Goal: Information Seeking & Learning: Learn about a topic

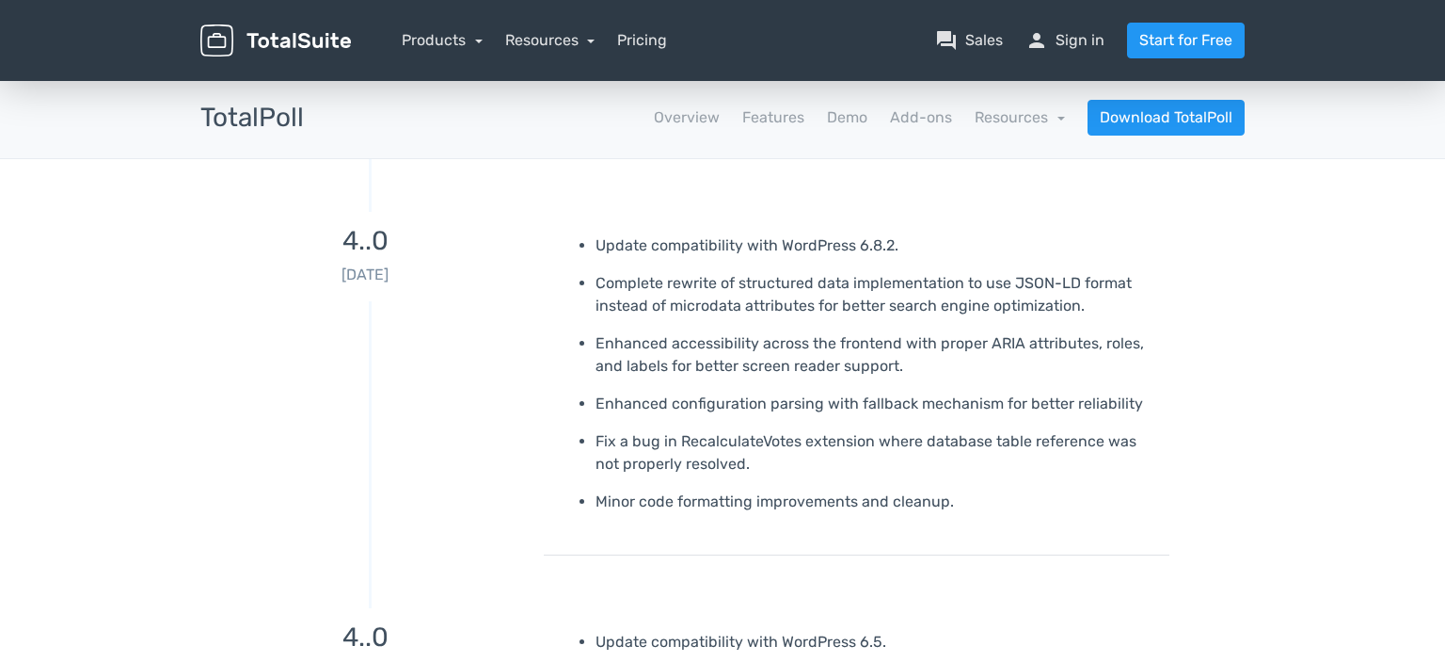
click at [717, 284] on p "Complete rewrite of structured data implementation to use JSON-LD format instea…" at bounding box center [876, 294] width 560 height 45
click at [677, 333] on p "Enhanced accessibility across the frontend with proper ARIA attributes, roles, …" at bounding box center [876, 354] width 560 height 45
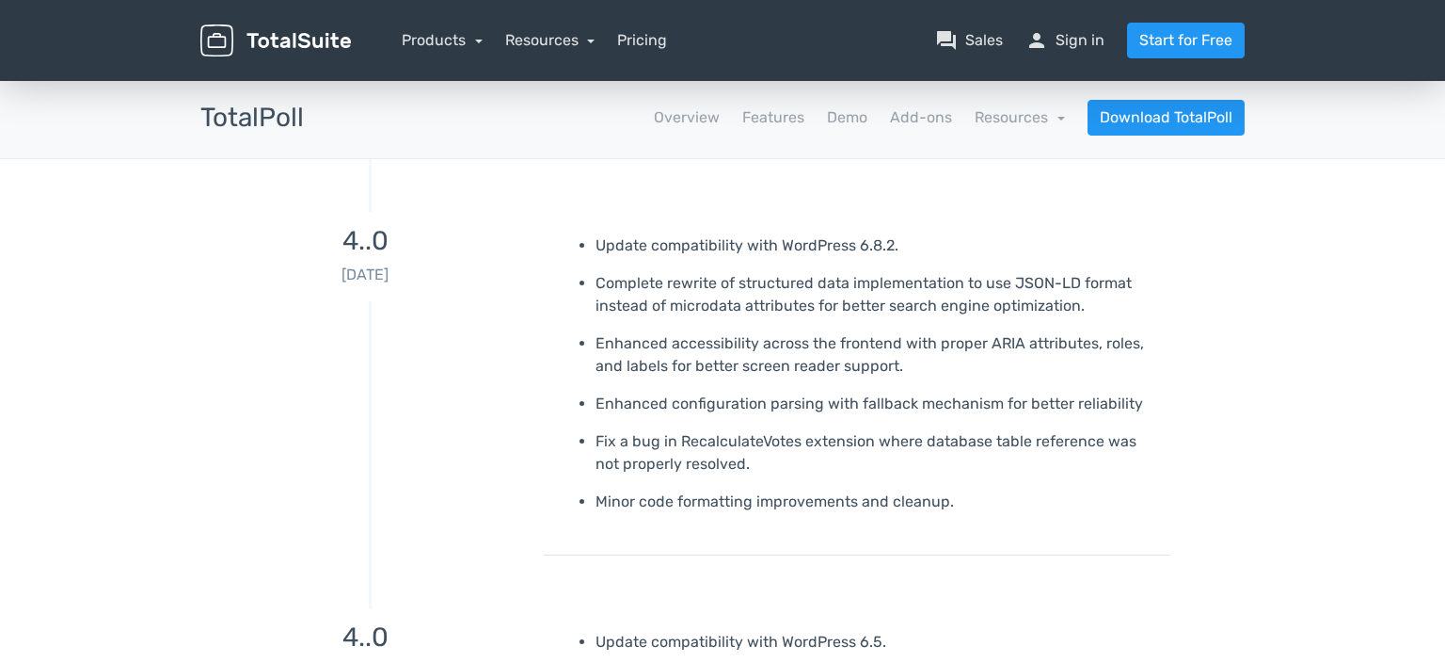
click at [677, 333] on p "Enhanced accessibility across the frontend with proper ARIA attributes, roles, …" at bounding box center [876, 354] width 560 height 45
click at [695, 401] on p "Enhanced configuration parsing with fallback mechanism for better reliability" at bounding box center [876, 403] width 560 height 23
click at [670, 454] on p "Fix a bug in RecalculateVotes extension where database table reference was not …" at bounding box center [876, 452] width 560 height 45
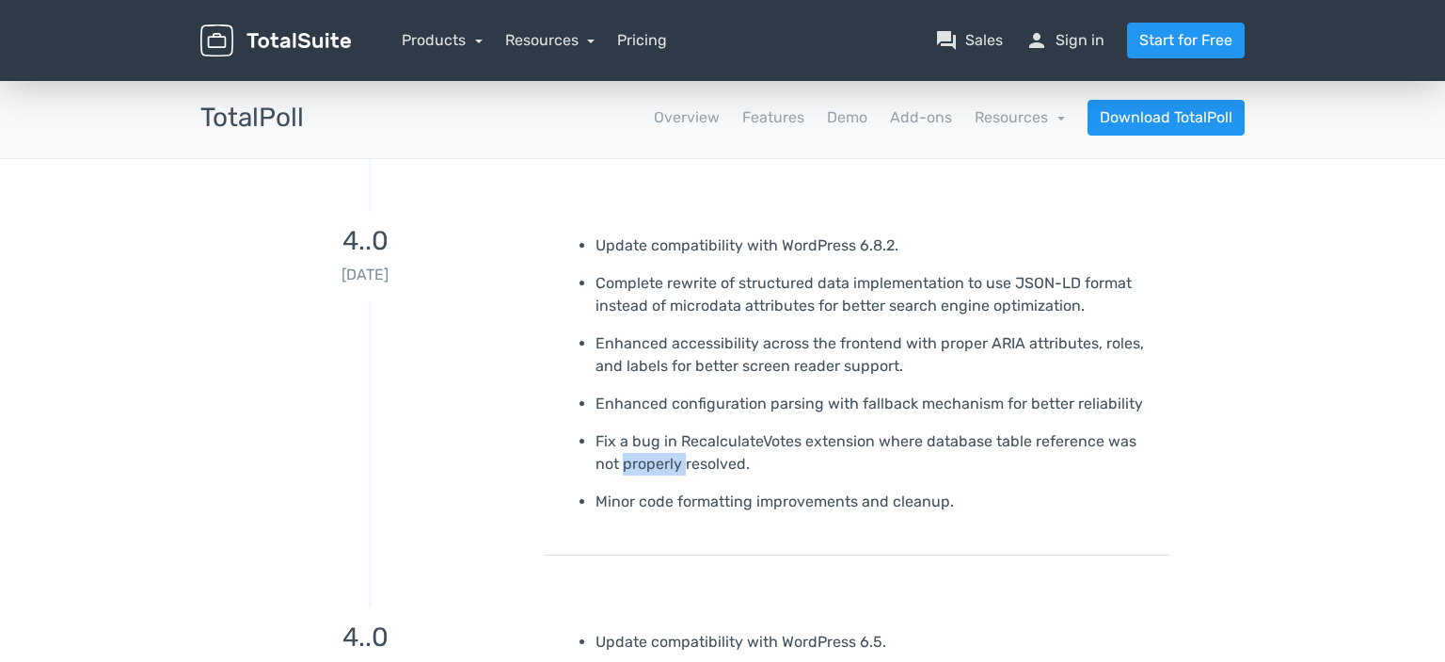
click at [670, 454] on p "Fix a bug in RecalculateVotes extension where database table reference was not …" at bounding box center [876, 452] width 560 height 45
drag, startPoint x: 950, startPoint y: 525, endPoint x: 751, endPoint y: 529, distance: 199.5
click at [649, 454] on p "Fix a bug in RecalculateVotes extension where database table reference was not …" at bounding box center [876, 452] width 560 height 45
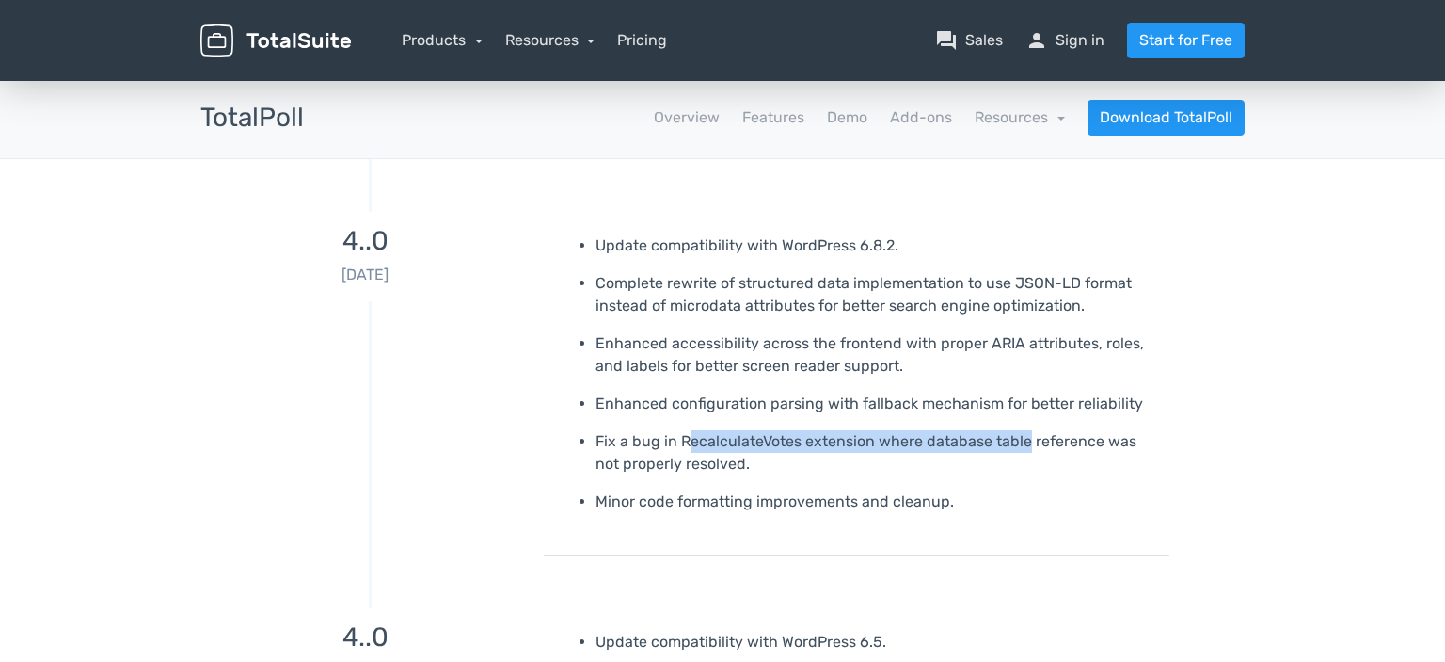
drag, startPoint x: 687, startPoint y: 439, endPoint x: 1023, endPoint y: 448, distance: 336.1
click at [1023, 448] on p "Fix a bug in RecalculateVotes extension where database table reference was not …" at bounding box center [876, 452] width 560 height 45
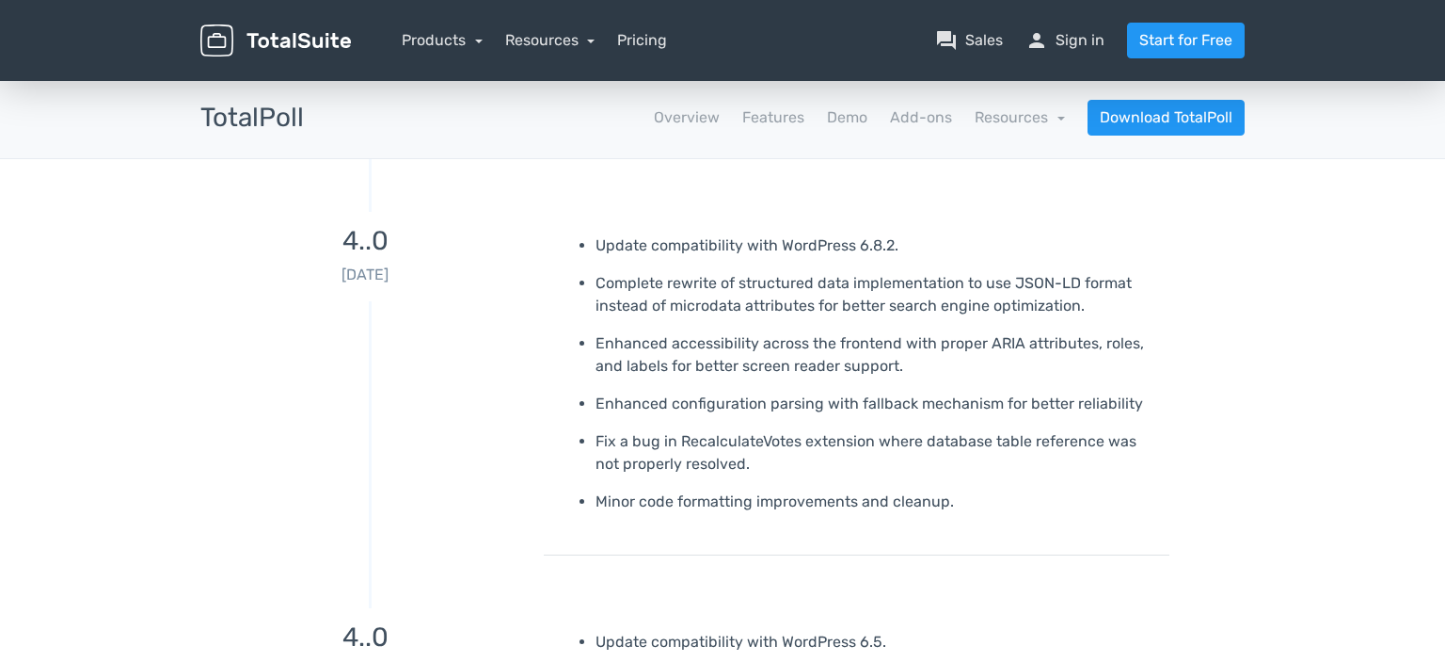
click at [738, 499] on p "Minor code formatting improvements and cleanup." at bounding box center [876, 501] width 560 height 23
click at [984, 506] on p "Minor code formatting improvements and cleanup." at bounding box center [876, 501] width 560 height 23
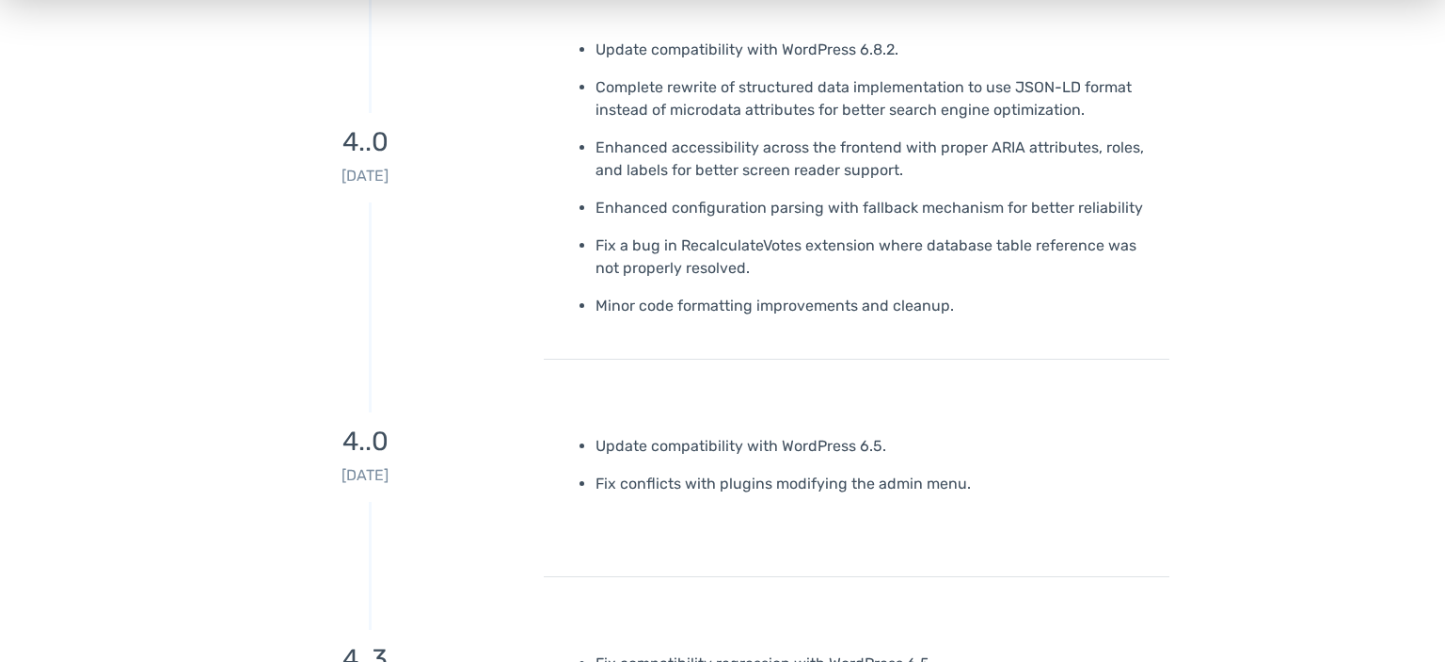
scroll to position [199, 0]
click at [713, 440] on p "Update compatibility with WordPress 6.5." at bounding box center [876, 443] width 560 height 23
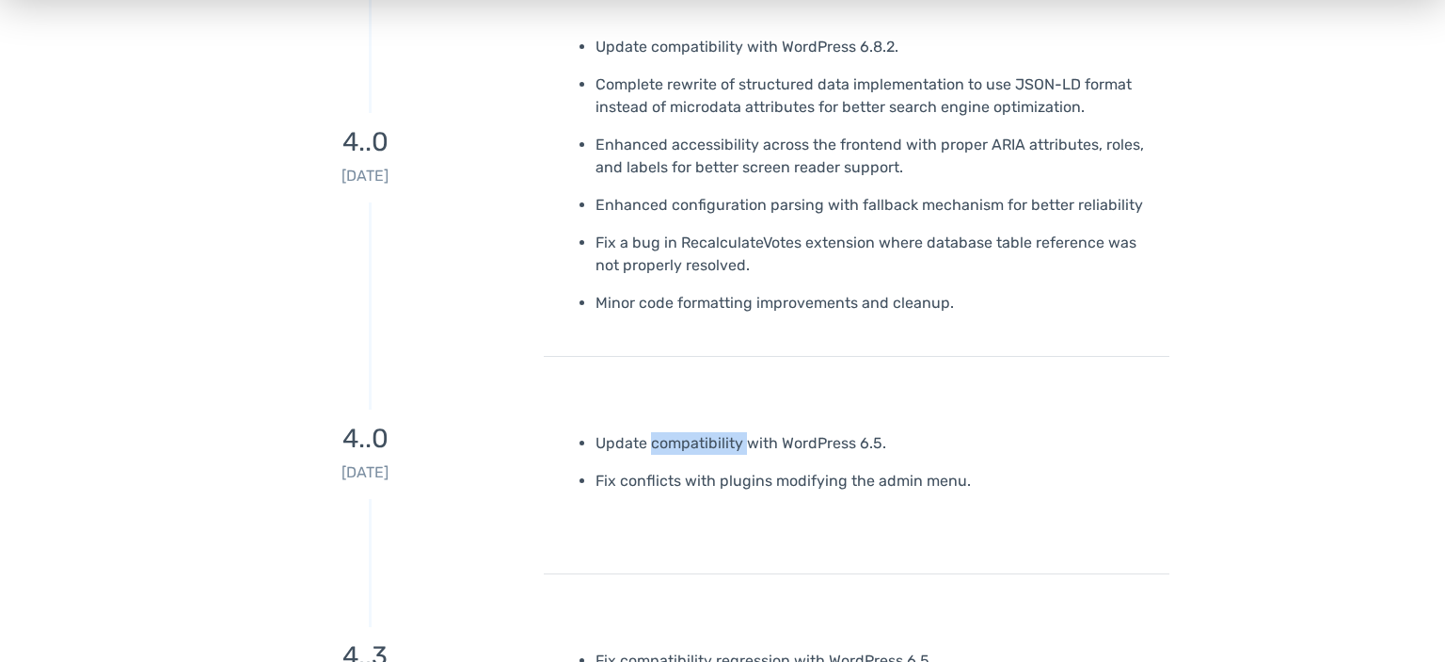
click at [713, 440] on p "Update compatibility with WordPress 6.5." at bounding box center [876, 443] width 560 height 23
click at [905, 492] on div "Update compatibility with WordPress 6.5. Fix conflicts with plugins modifying t…" at bounding box center [857, 491] width 626 height 165
click at [890, 472] on p "Fix conflicts with plugins modifying the admin menu." at bounding box center [876, 481] width 560 height 23
click at [886, 472] on p "Fix conflicts with plugins modifying the admin menu." at bounding box center [876, 481] width 560 height 23
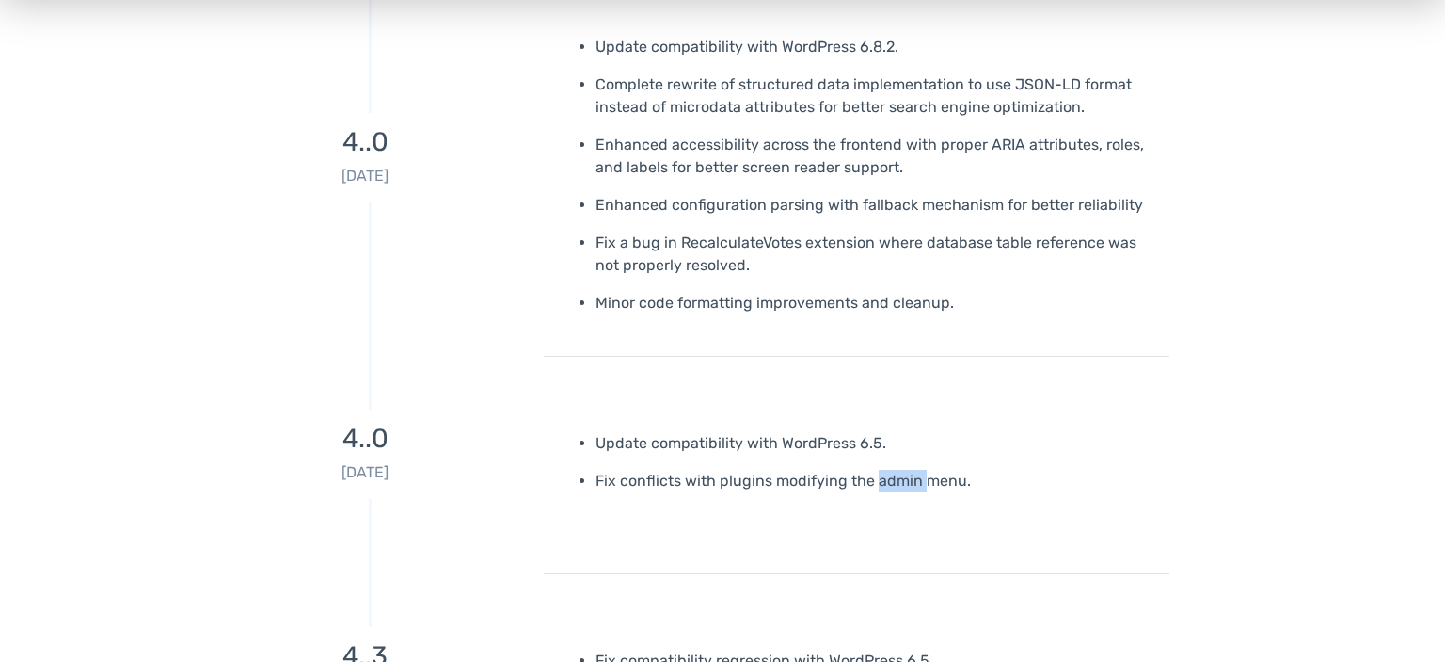
click at [886, 472] on p "Fix conflicts with plugins modifying the admin menu." at bounding box center [876, 481] width 560 height 23
click at [909, 484] on p "Fix conflicts with plugins modifying the admin menu." at bounding box center [876, 481] width 560 height 23
click at [548, 536] on div "Update compatibility with WordPress 6.5. Fix conflicts with plugins modifying t…" at bounding box center [857, 491] width 626 height 165
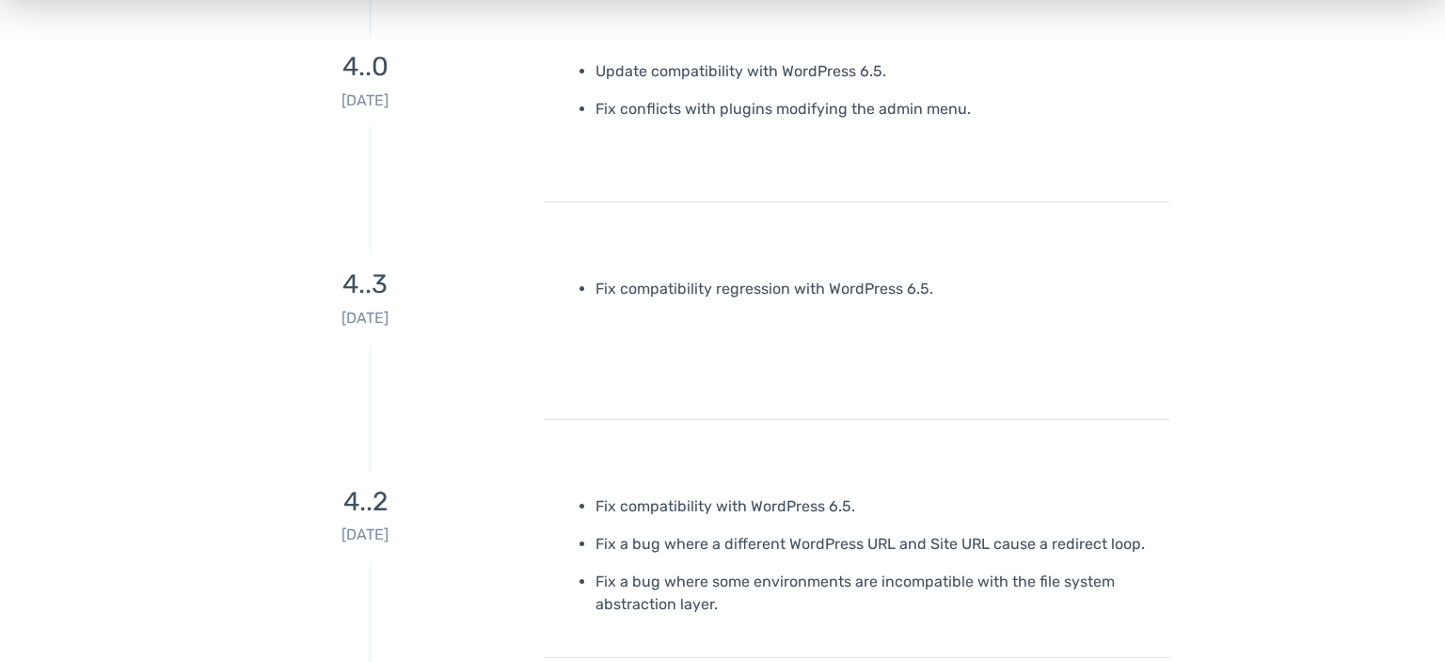
scroll to position [596, 0]
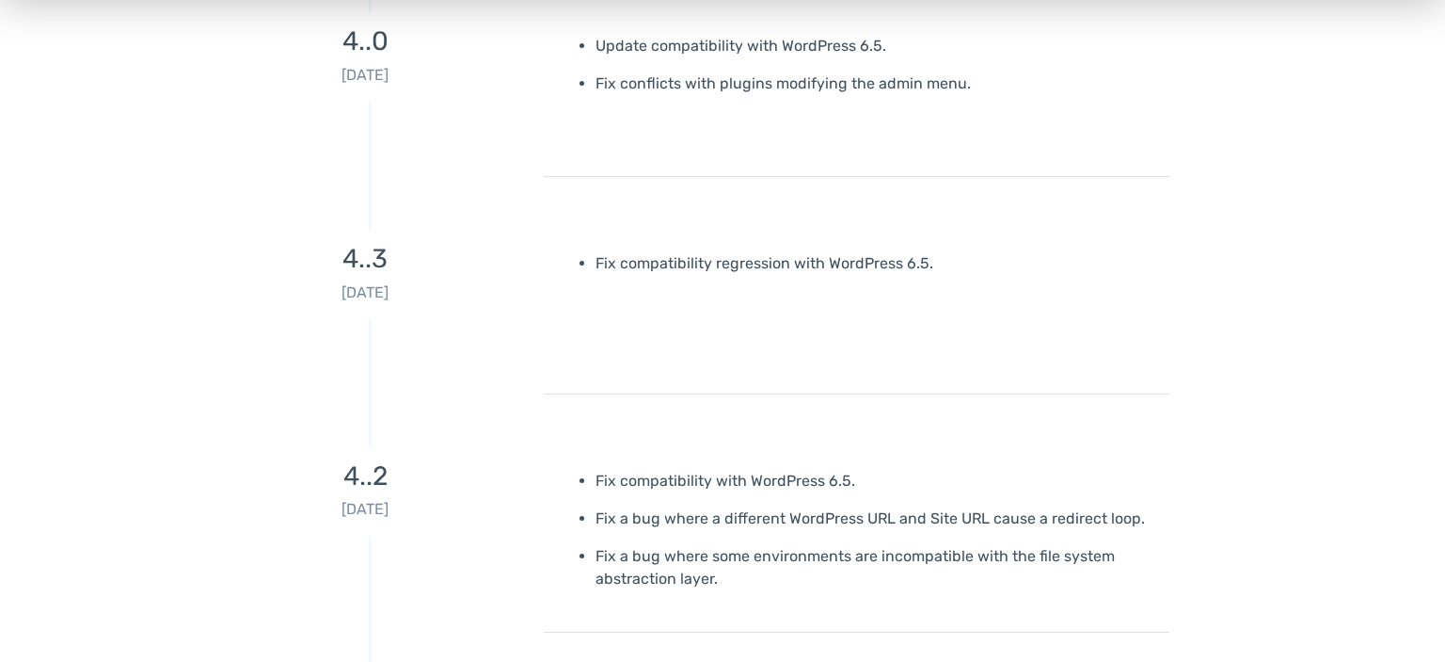
click at [753, 517] on p "Fix a bug where a different WordPress URL and Site URL cause a redirect loop." at bounding box center [876, 518] width 560 height 23
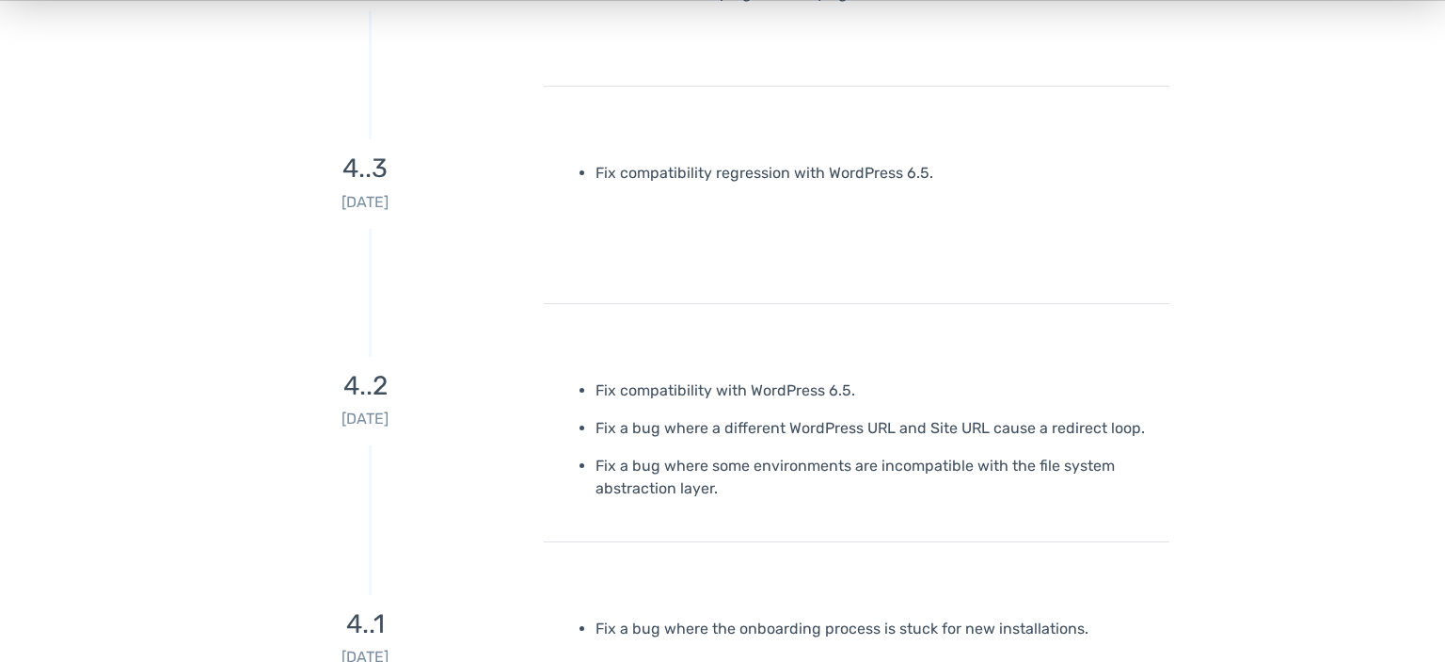
scroll to position [695, 0]
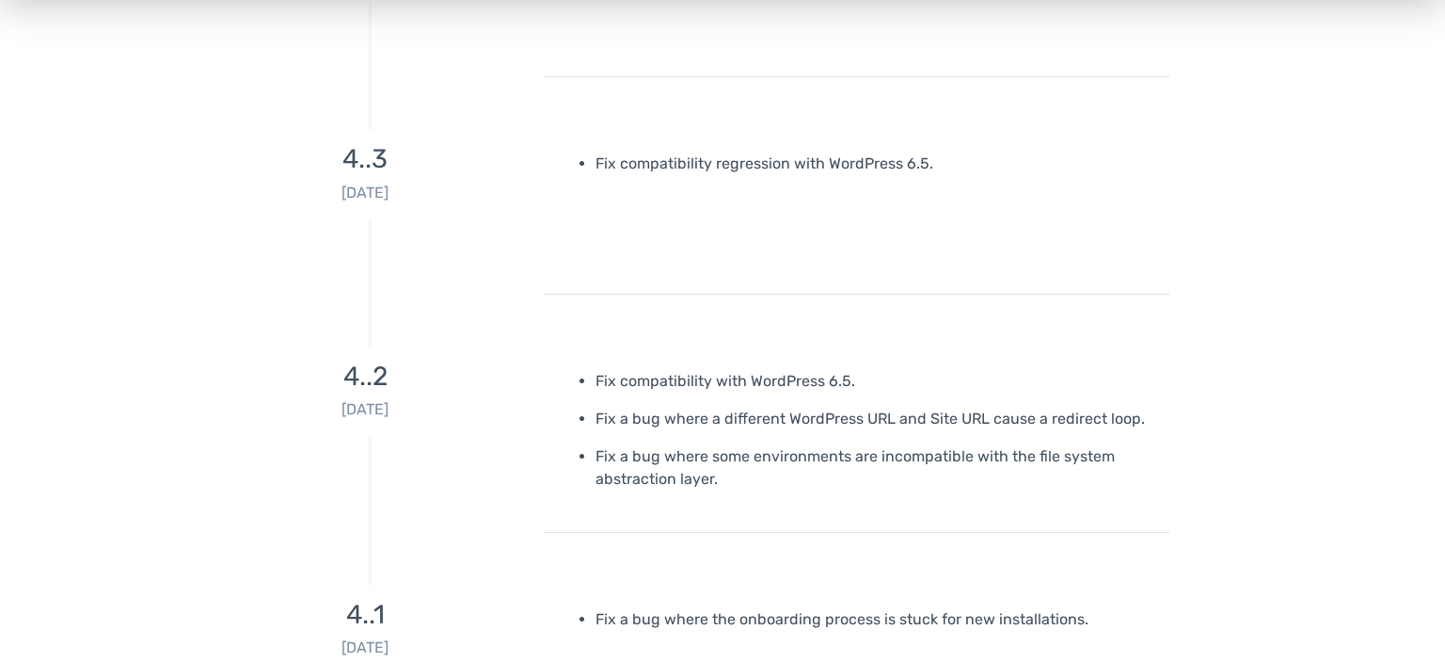
click at [674, 464] on p "Fix a bug where some environments are incompatible with the file system abstrac…" at bounding box center [876, 467] width 560 height 45
click at [717, 415] on p "Fix a bug where a different WordPress URL and Site URL cause a redirect loop." at bounding box center [876, 418] width 560 height 23
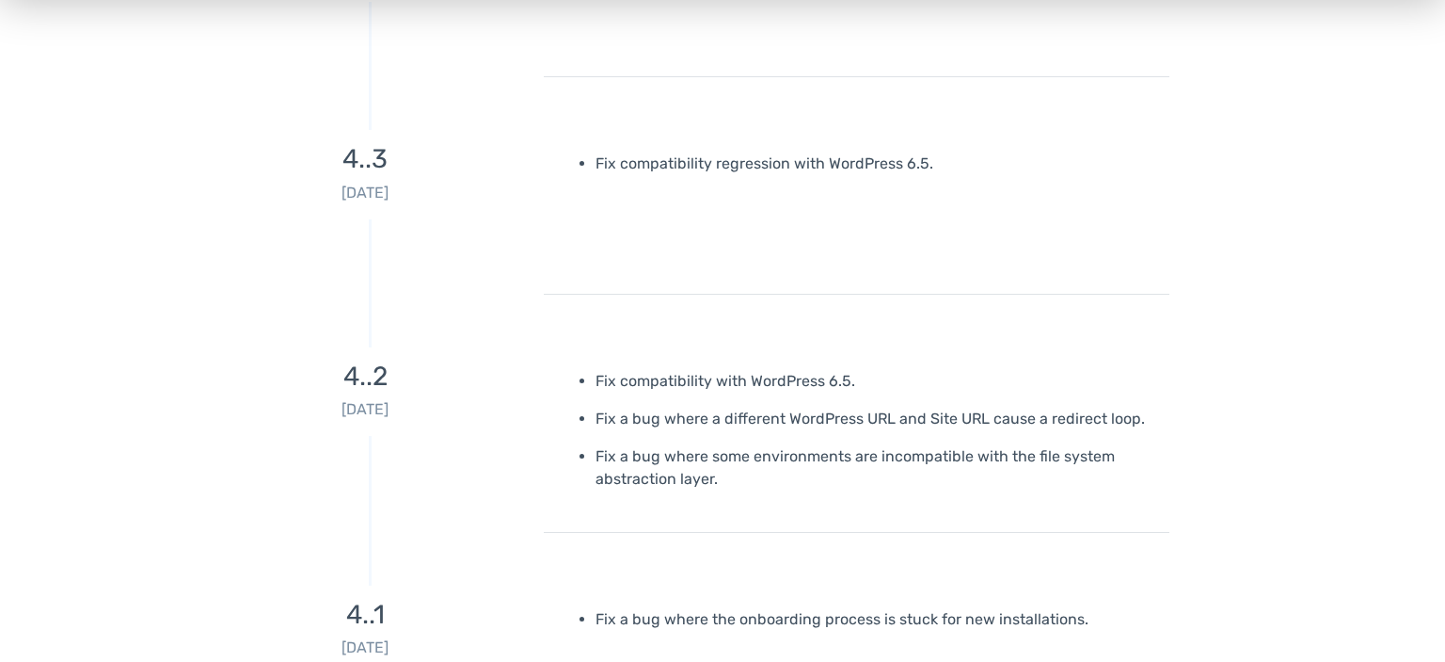
click at [717, 415] on p "Fix a bug where a different WordPress URL and Site URL cause a redirect loop." at bounding box center [876, 418] width 560 height 23
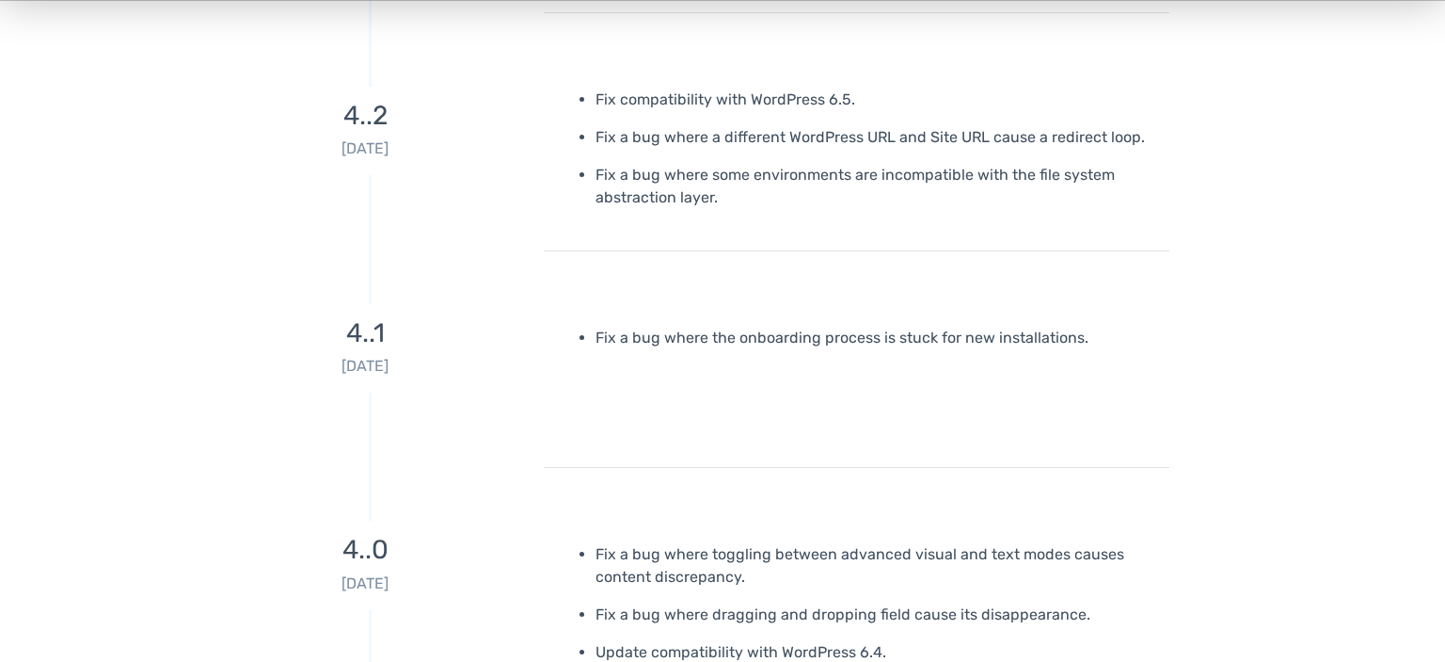
scroll to position [994, 0]
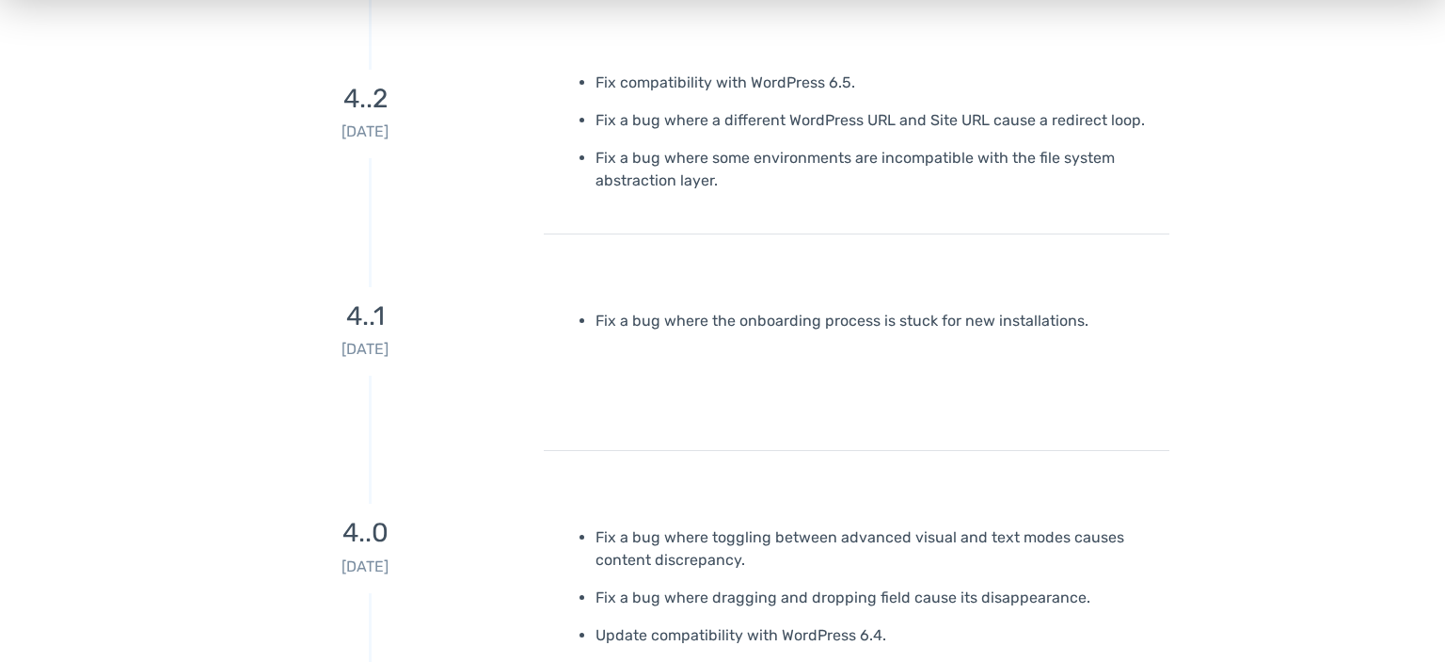
click at [706, 326] on p "Fix a bug where the onboarding process is stuck for new installations." at bounding box center [876, 321] width 560 height 23
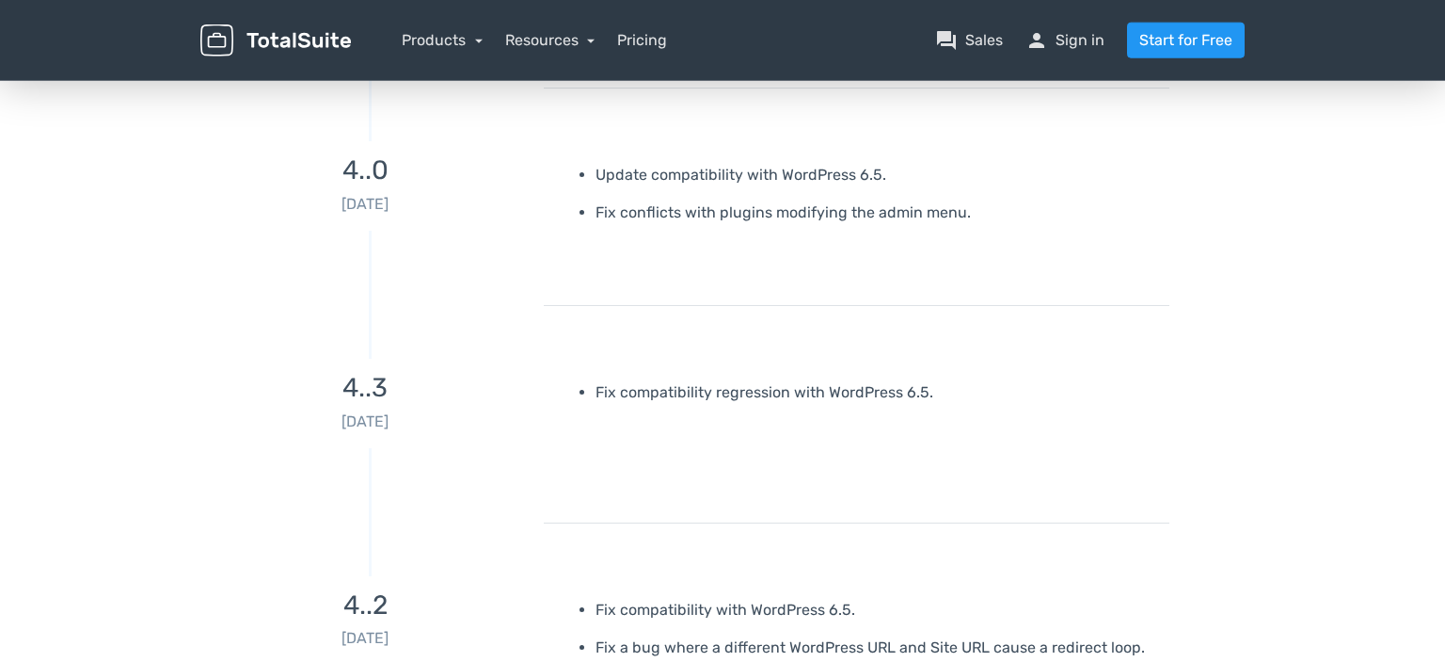
scroll to position [497, 0]
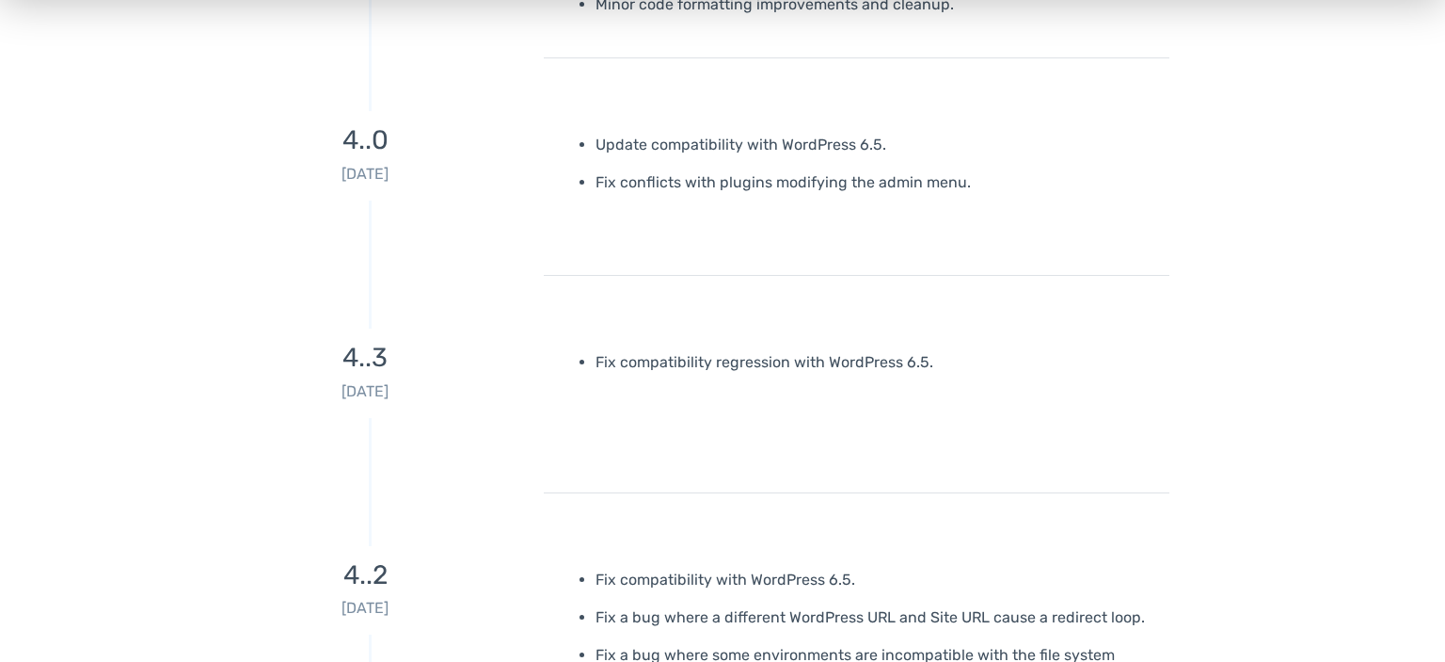
click at [628, 368] on p "Fix compatibility regression with WordPress 6.5." at bounding box center [876, 362] width 560 height 23
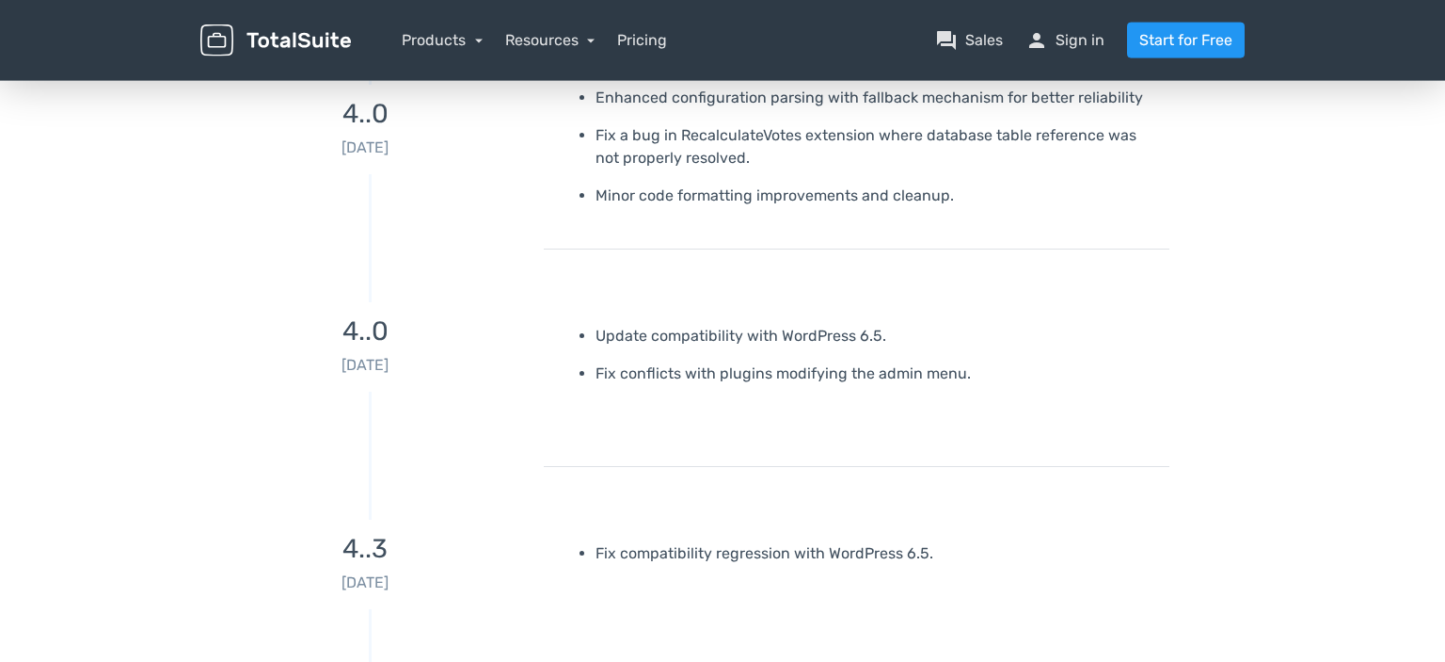
scroll to position [297, 0]
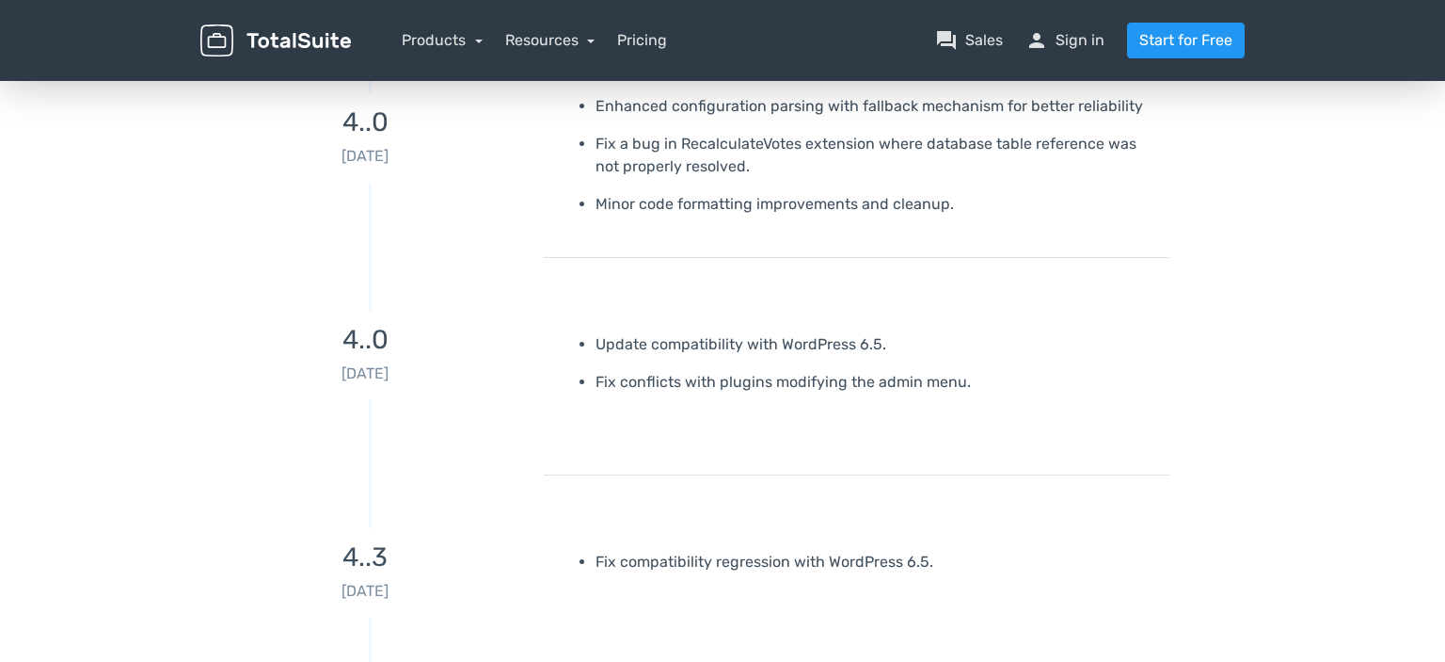
click at [687, 378] on p "Fix conflicts with plugins modifying the admin menu." at bounding box center [876, 382] width 560 height 23
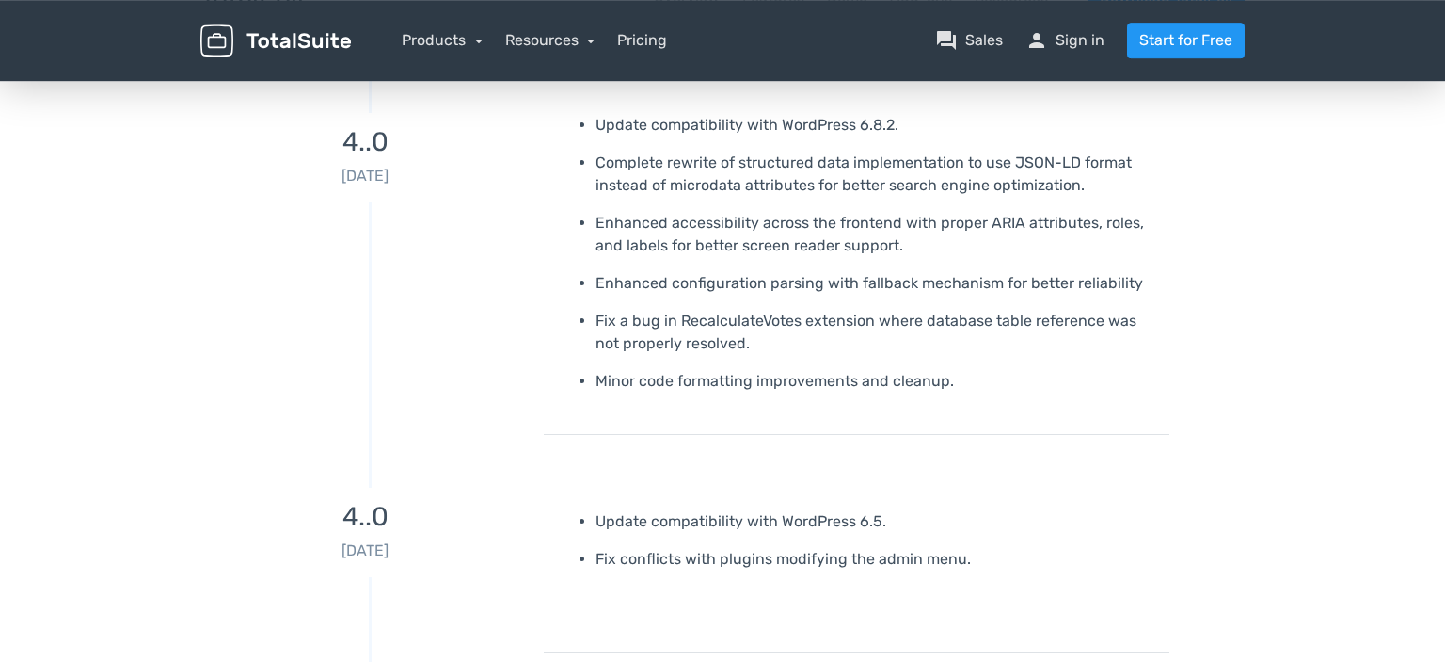
scroll to position [199, 0]
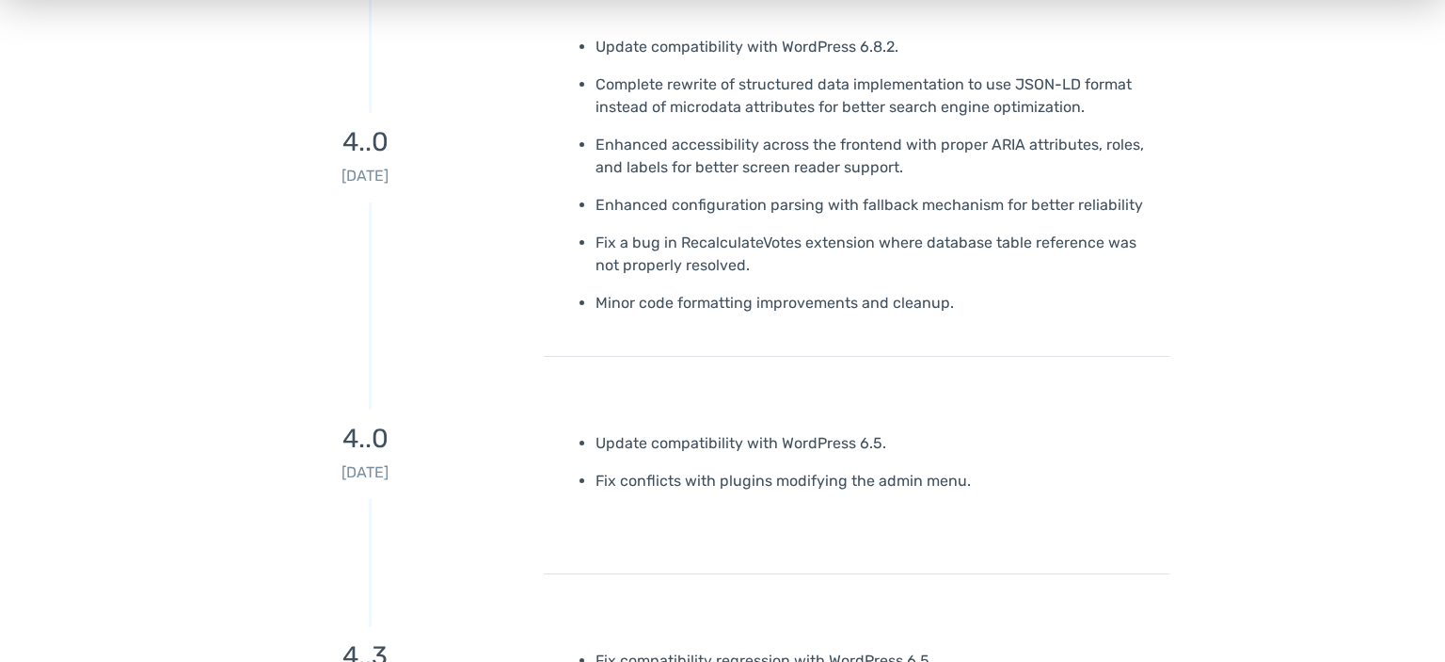
click at [680, 290] on ul "Update compatibility with WordPress 6.8.2. Complete rewrite of structured data …" at bounding box center [857, 175] width 598 height 279
click at [664, 311] on p "Minor code formatting improvements and cleanup." at bounding box center [876, 303] width 560 height 23
click at [657, 311] on p "Minor code formatting improvements and cleanup." at bounding box center [876, 303] width 560 height 23
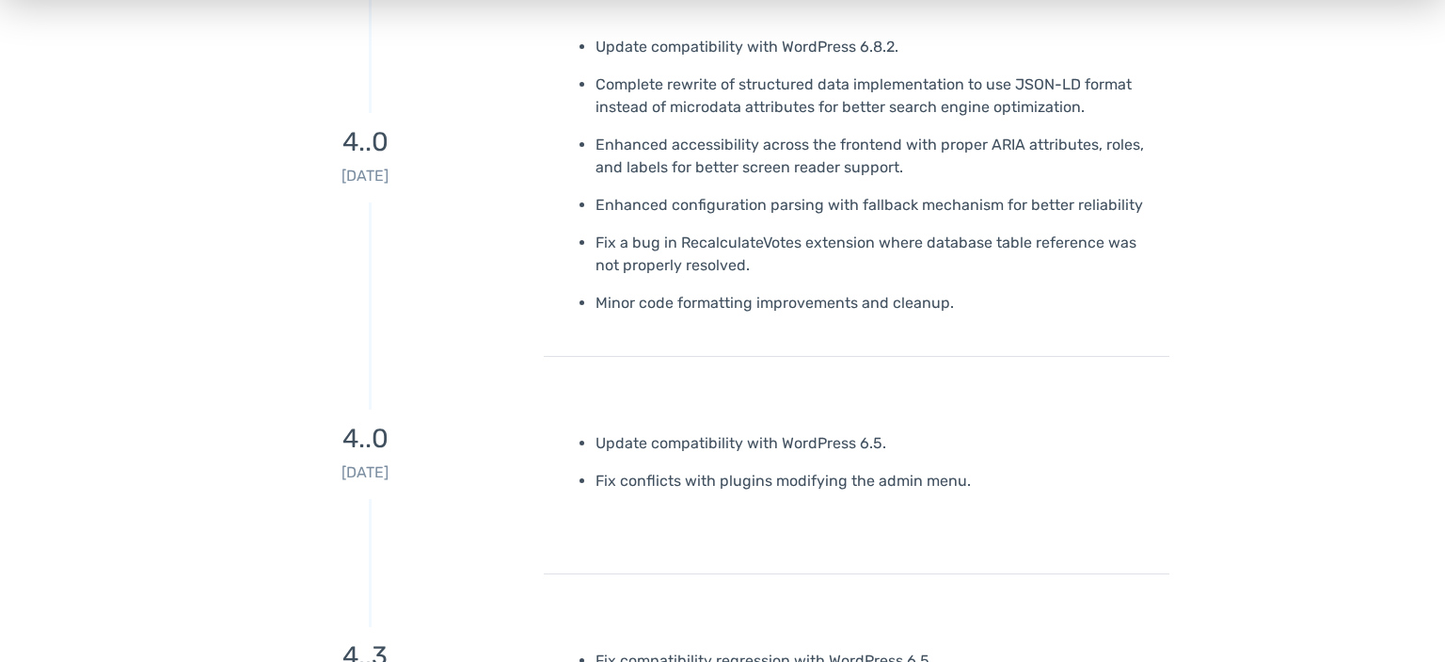
click at [657, 311] on p "Minor code formatting improvements and cleanup." at bounding box center [876, 303] width 560 height 23
click at [581, 295] on ul "Update compatibility with WordPress 6.8.2. Complete rewrite of structured data …" at bounding box center [857, 175] width 598 height 279
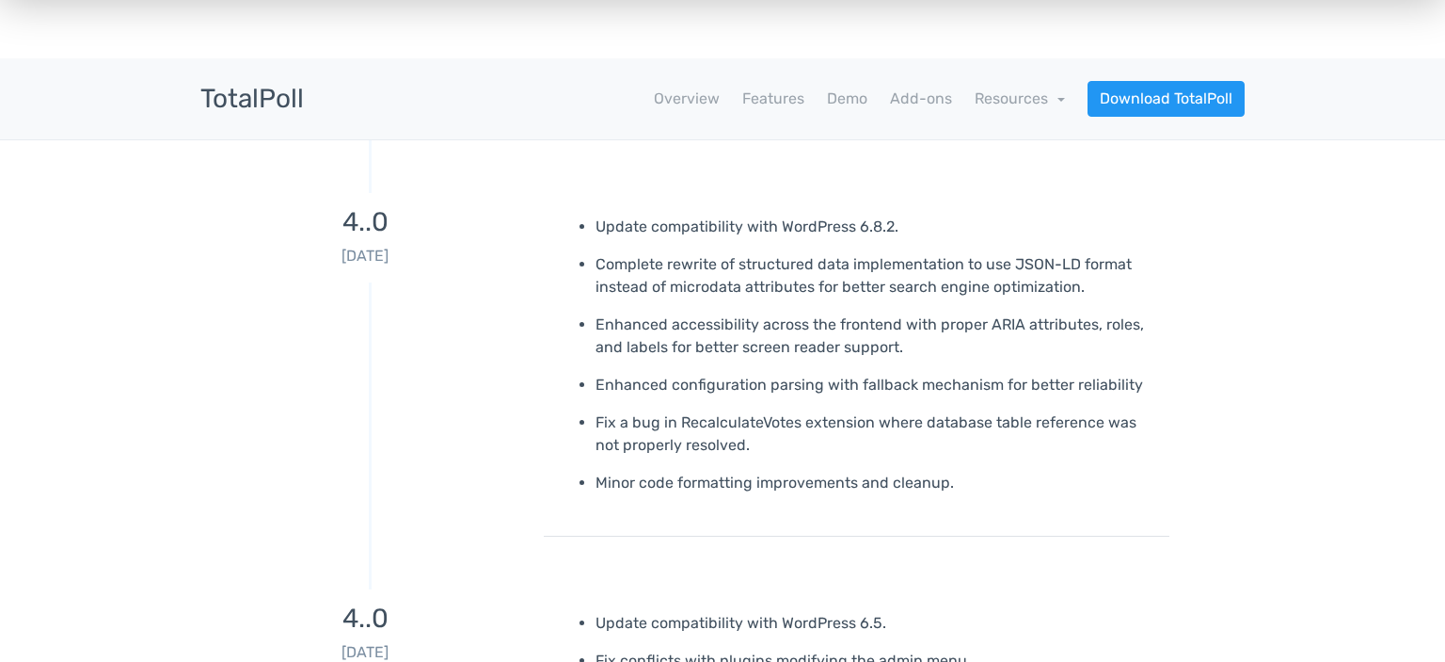
scroll to position [0, 0]
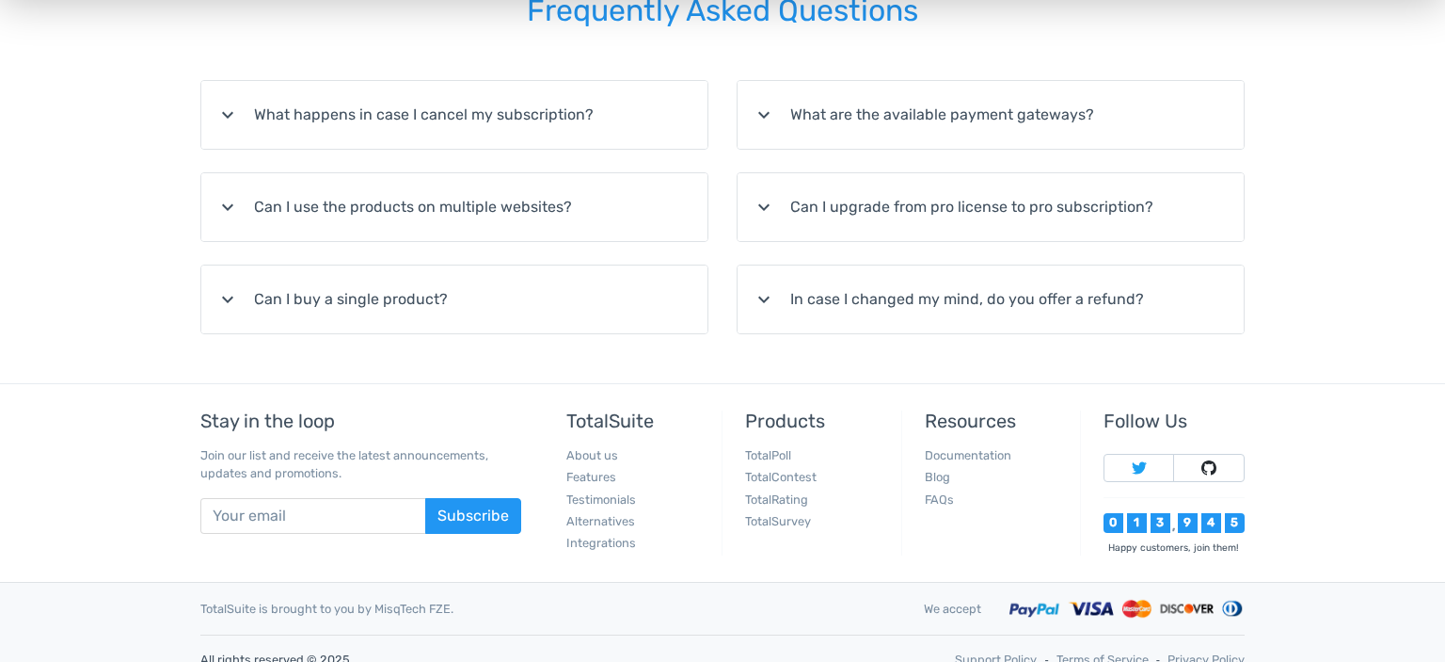
scroll to position [437, 0]
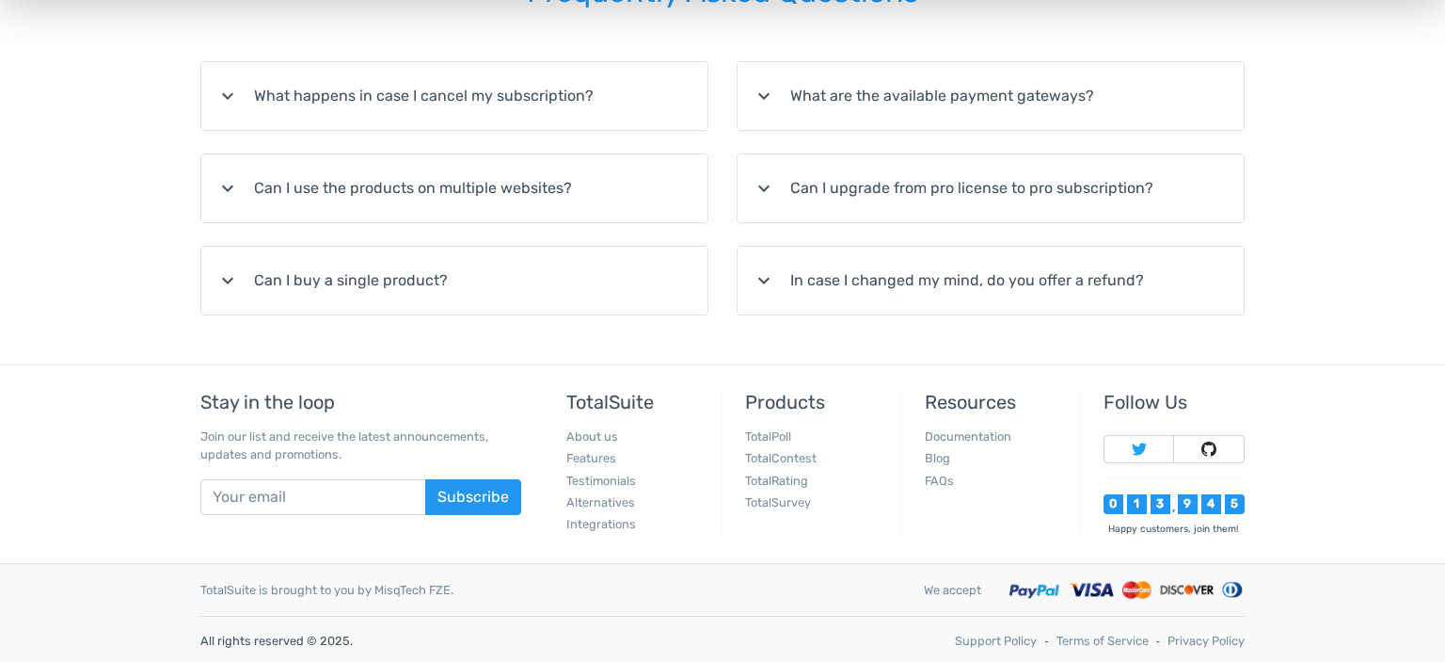
click at [998, 281] on summary "expand_more In case I changed my mind, do you offer a refund?" at bounding box center [991, 281] width 506 height 68
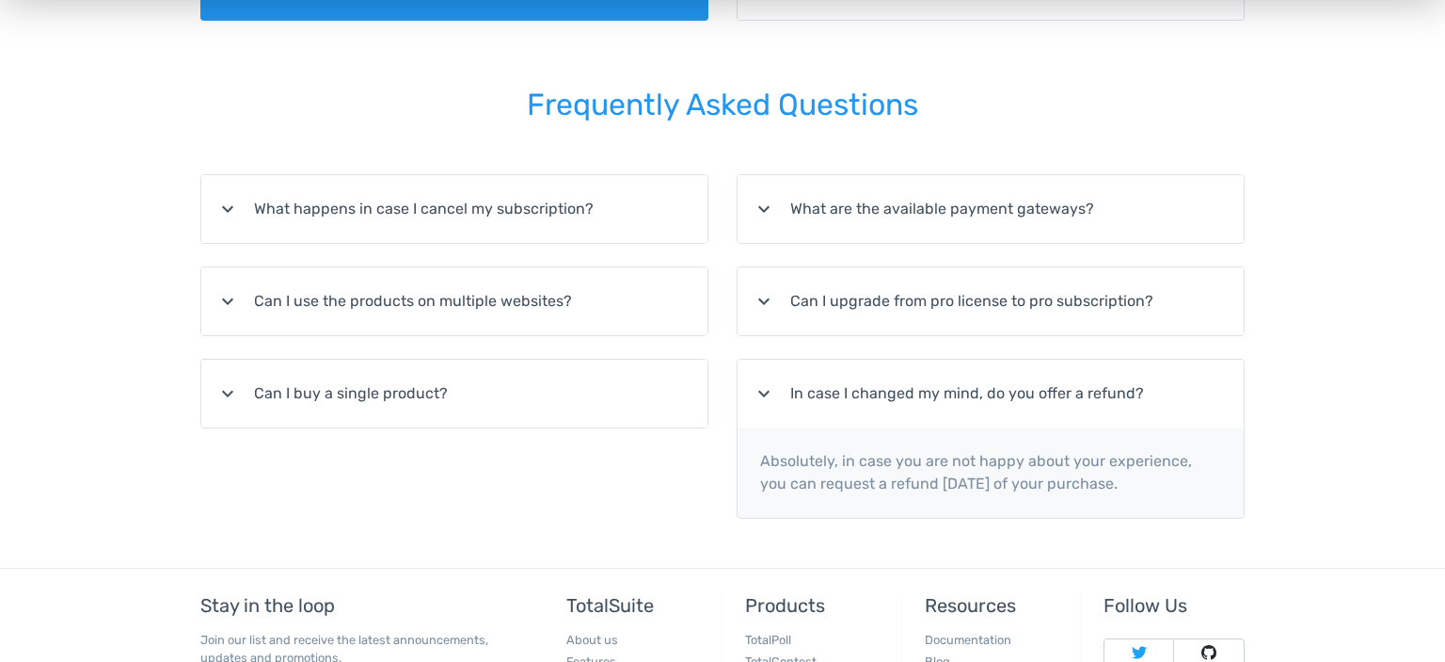
scroll to position [139, 0]
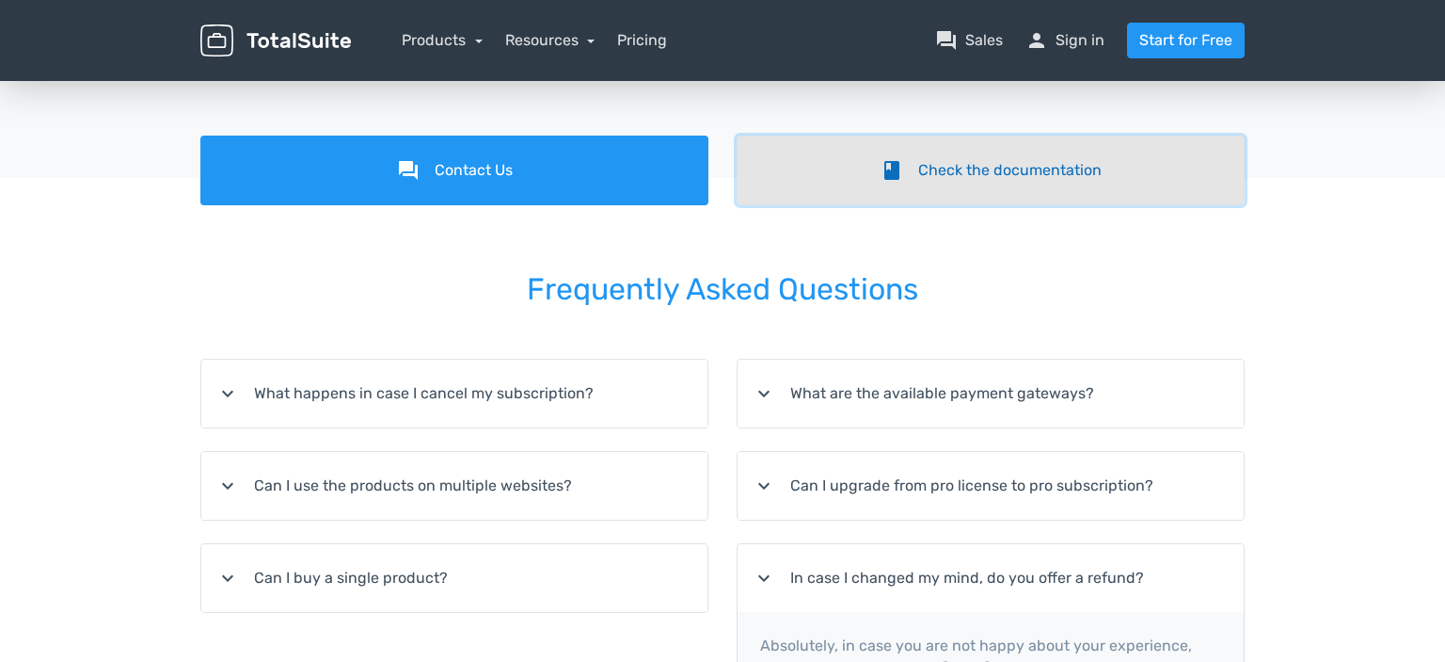
click at [812, 154] on link "book Check the documentation" at bounding box center [991, 171] width 508 height 70
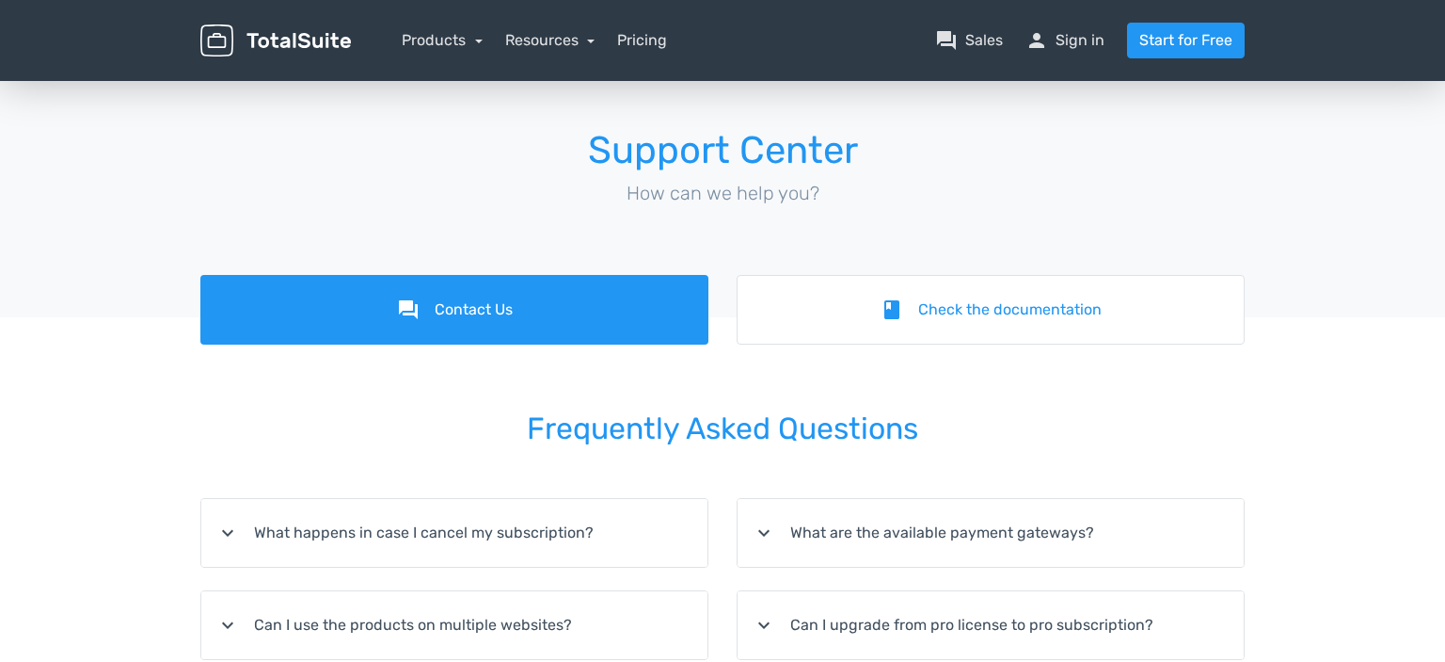
scroll to position [139, 0]
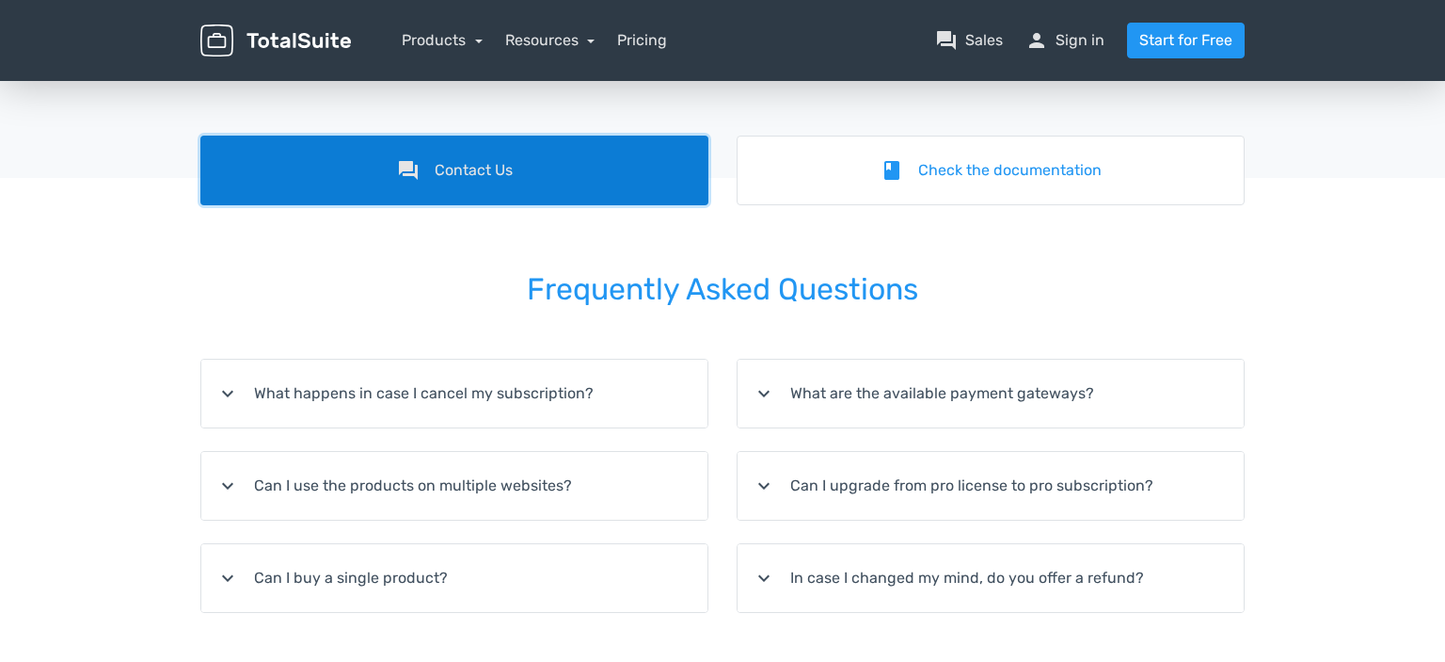
click at [510, 165] on link "forum Contact Us" at bounding box center [454, 171] width 508 height 70
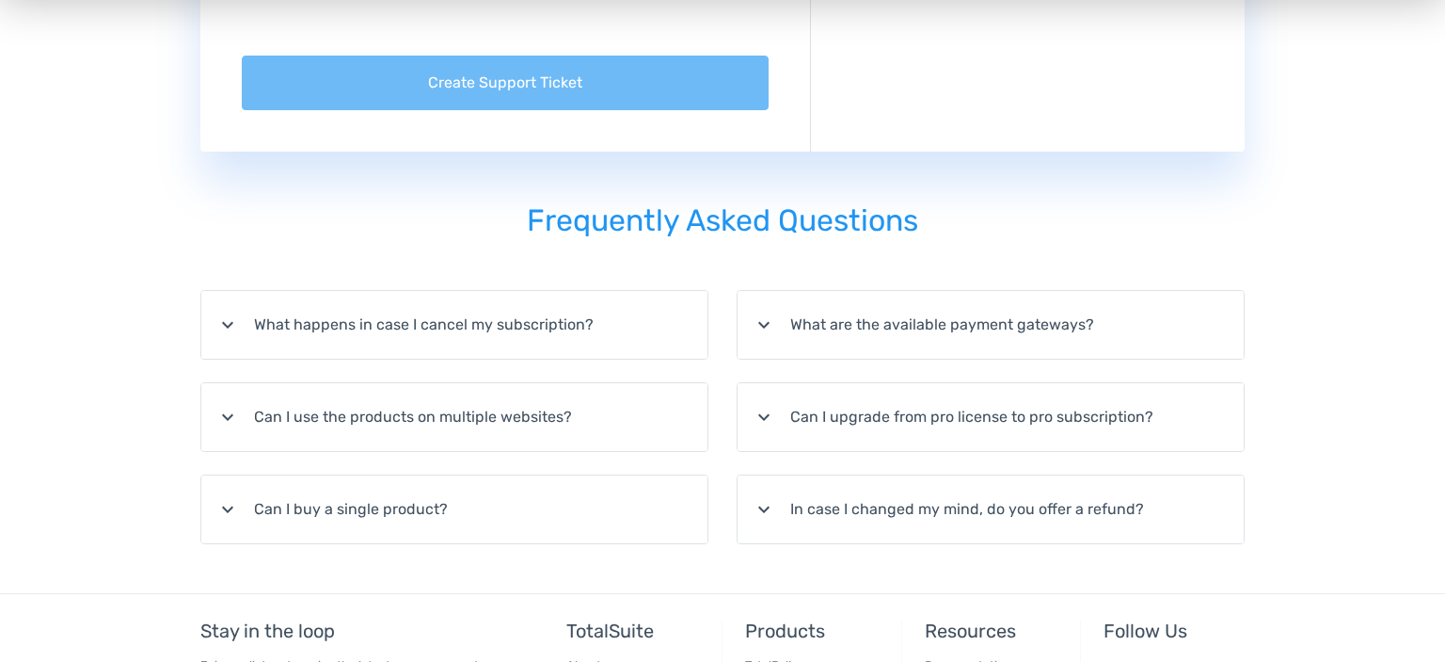
scroll to position [994, 0]
